Goal: Information Seeking & Learning: Learn about a topic

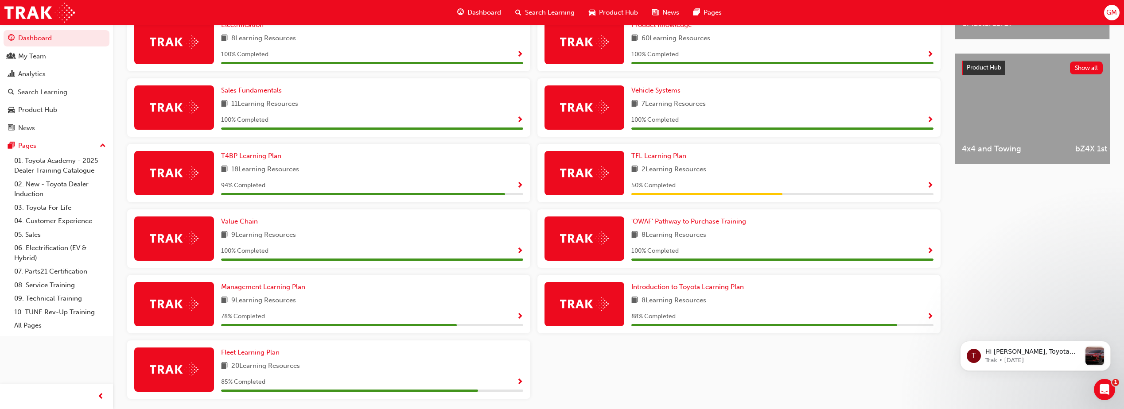
scroll to position [321, 0]
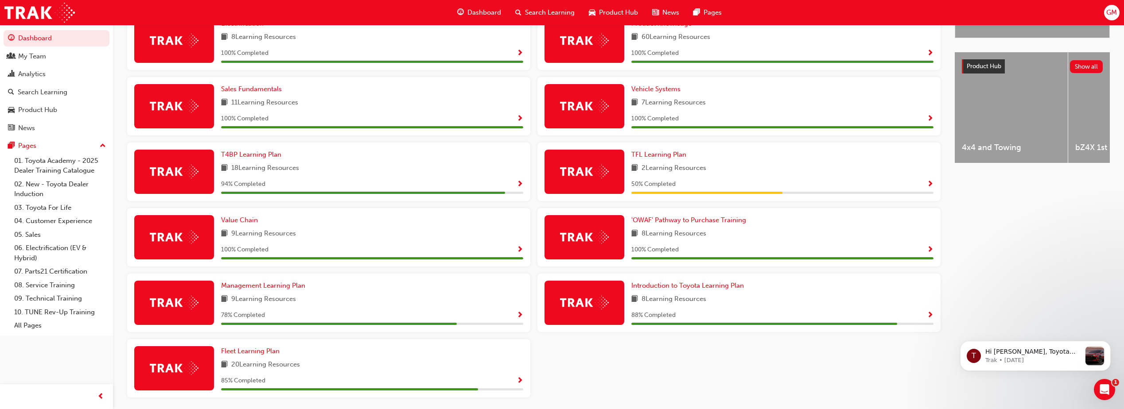
click at [929, 318] on span "Show Progress" at bounding box center [930, 316] width 7 height 8
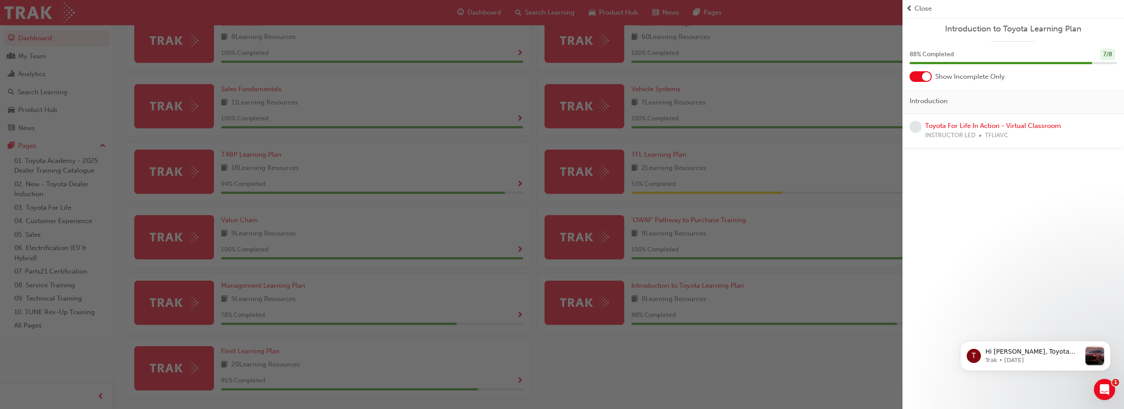
click at [403, 356] on div "button" at bounding box center [451, 204] width 903 height 409
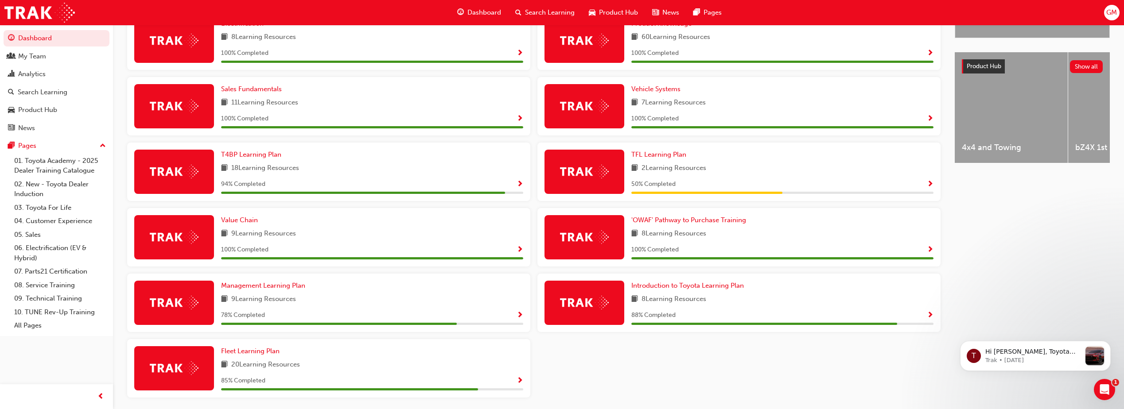
click at [517, 384] on span "Show Progress" at bounding box center [520, 382] width 7 height 8
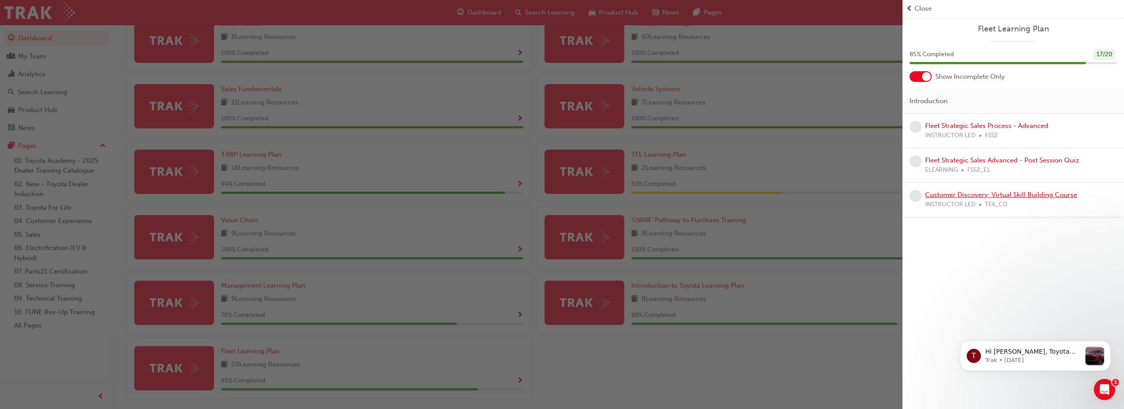
click at [982, 197] on link "Customer Discovery: Virtual Skill Building Course" at bounding box center [1001, 195] width 152 height 8
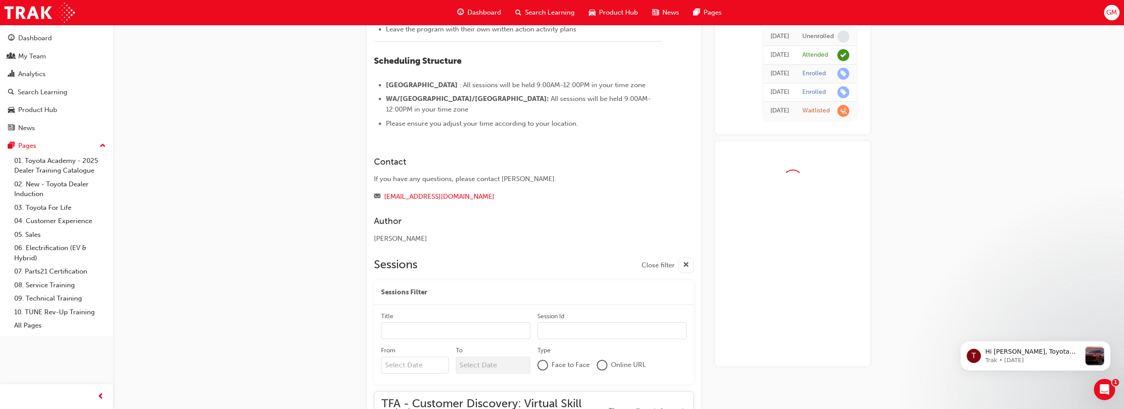
scroll to position [343, 0]
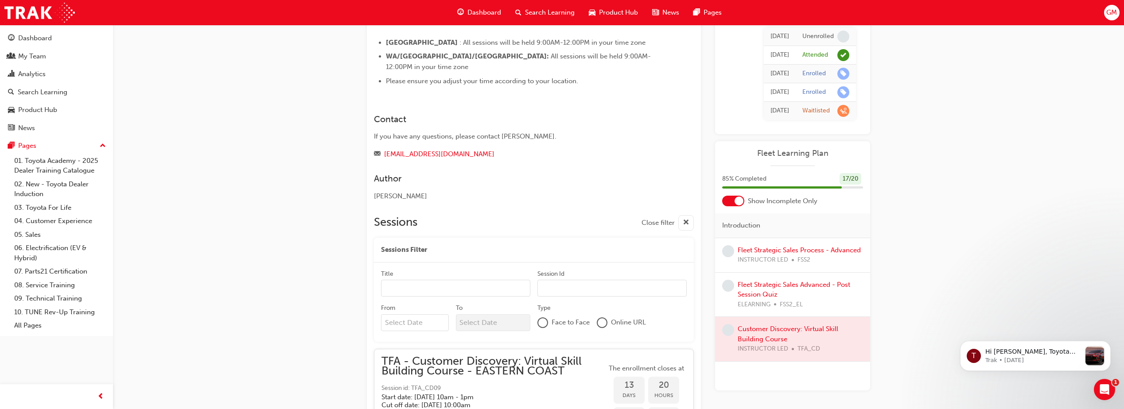
click at [476, 12] on span "Dashboard" at bounding box center [484, 13] width 34 height 10
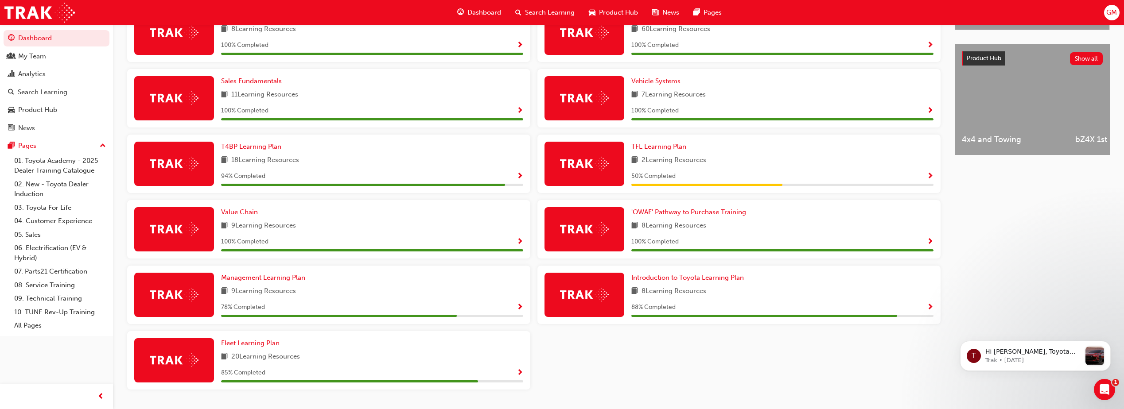
scroll to position [332, 0]
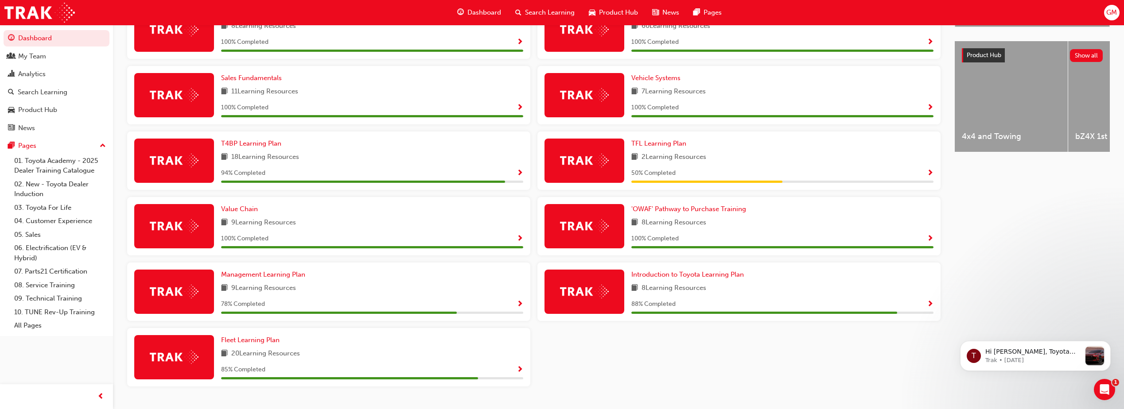
click at [518, 307] on span "Show Progress" at bounding box center [520, 305] width 7 height 8
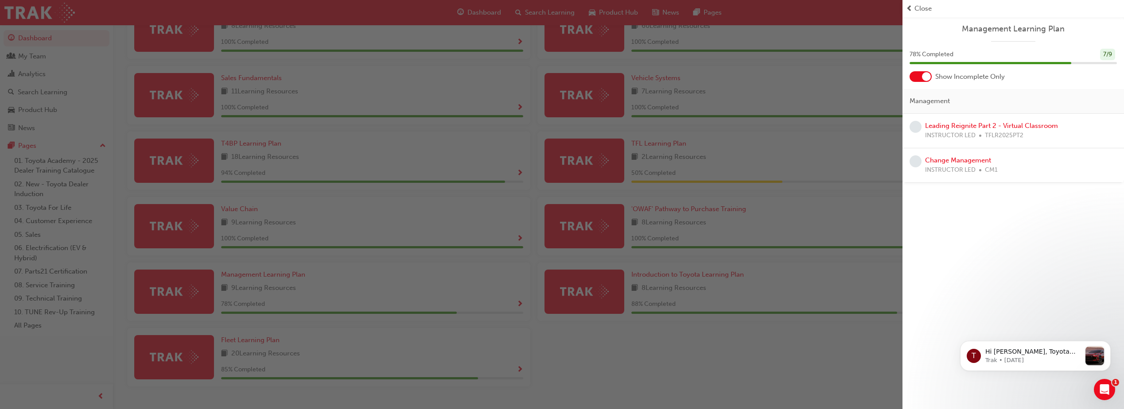
click at [941, 166] on span "INSTRUCTOR LED" at bounding box center [950, 170] width 51 height 10
click at [942, 161] on link "Change Management" at bounding box center [958, 160] width 66 height 8
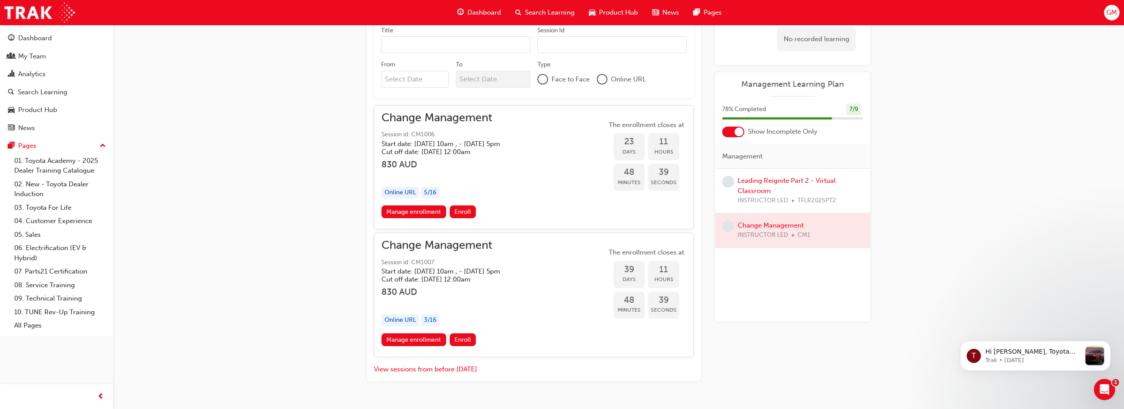
scroll to position [518, 0]
